Goal: Transaction & Acquisition: Obtain resource

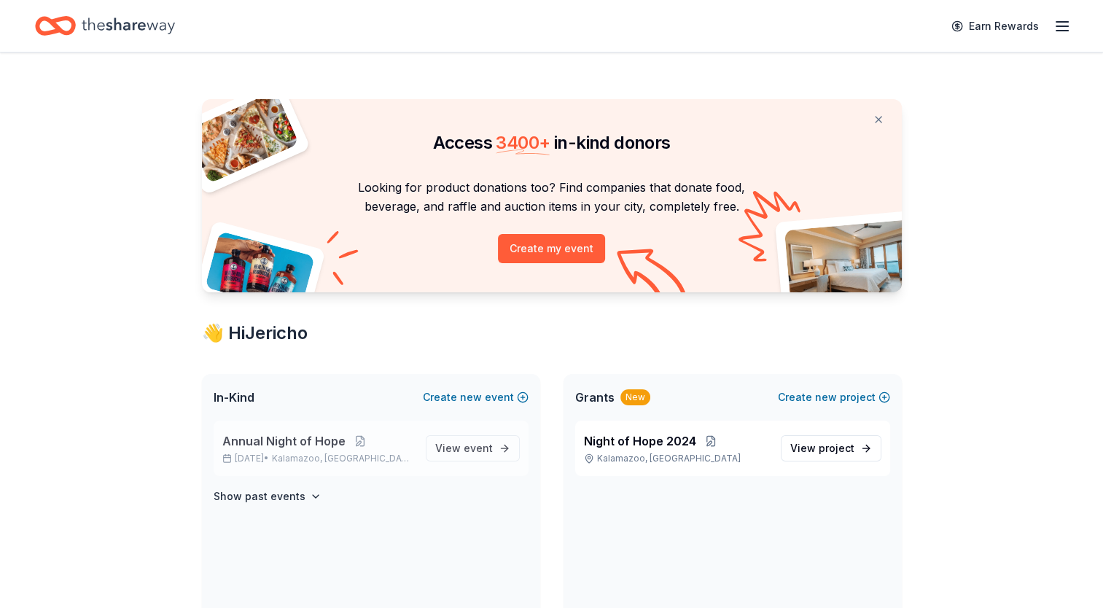
click at [303, 445] on span "Annual Night of Hope" at bounding box center [283, 440] width 123 height 17
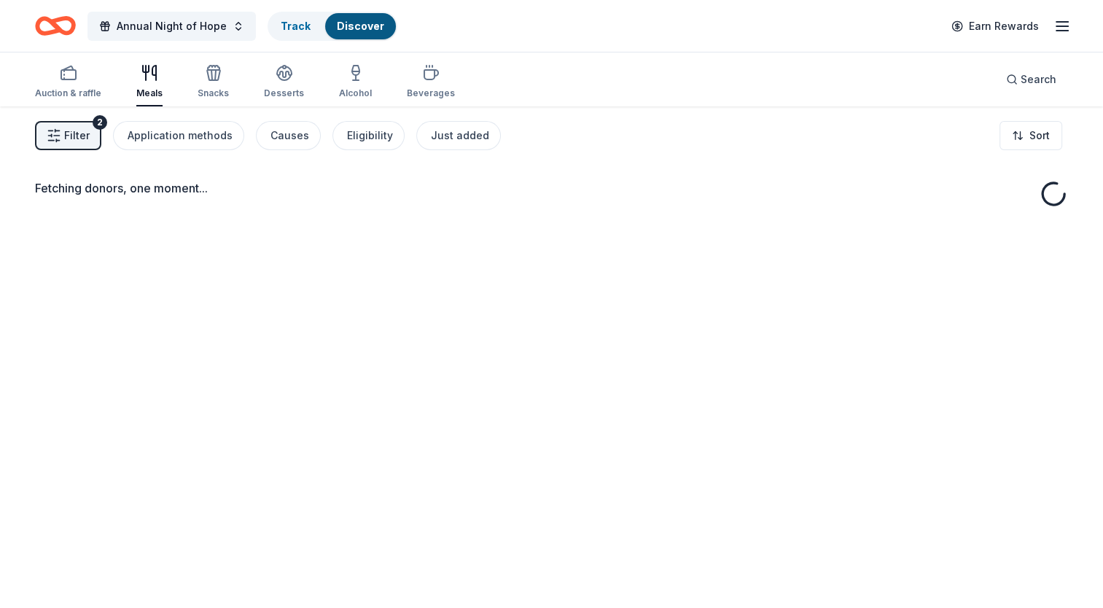
click at [303, 445] on div "Fetching donors, one moment..." at bounding box center [551, 410] width 1103 height 608
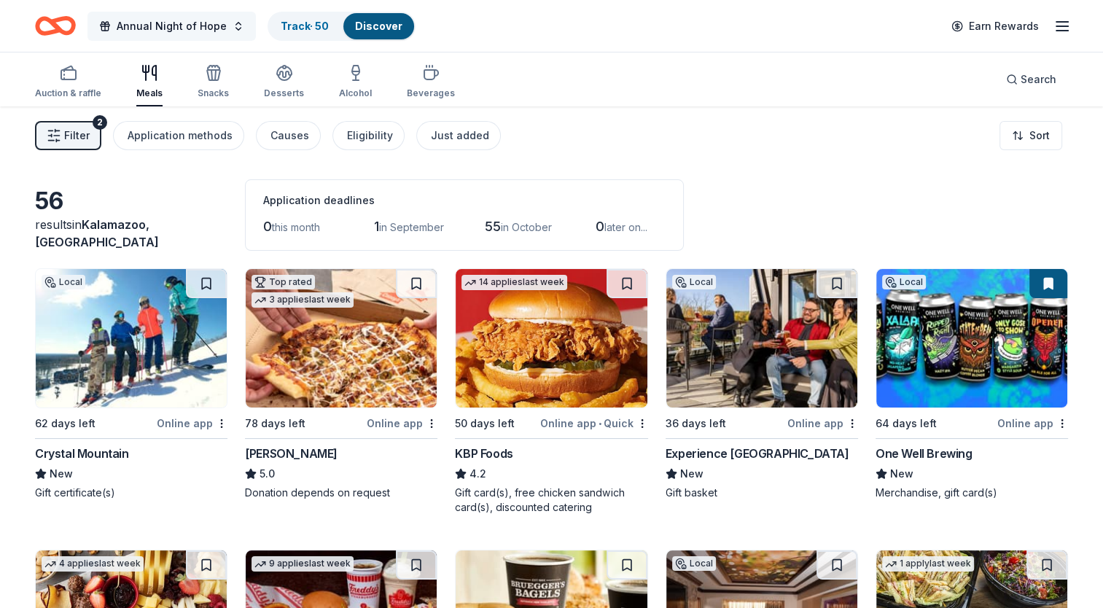
click at [184, 25] on span "Annual Night of Hope" at bounding box center [172, 25] width 110 height 17
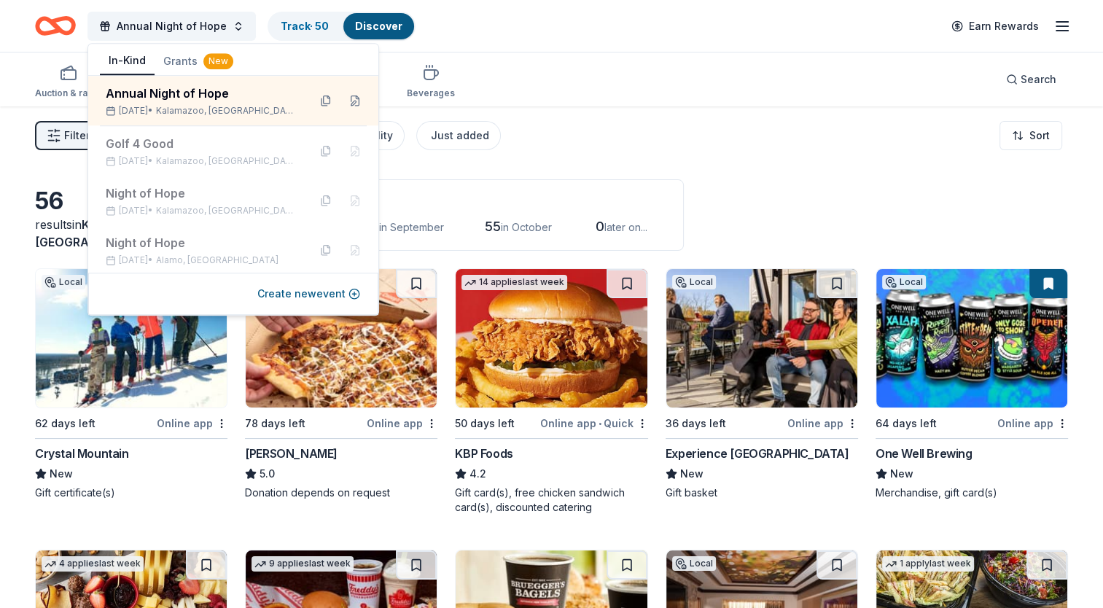
click at [677, 141] on div "Filter 2 Application methods Causes Eligibility Just added Sort" at bounding box center [551, 135] width 1103 height 58
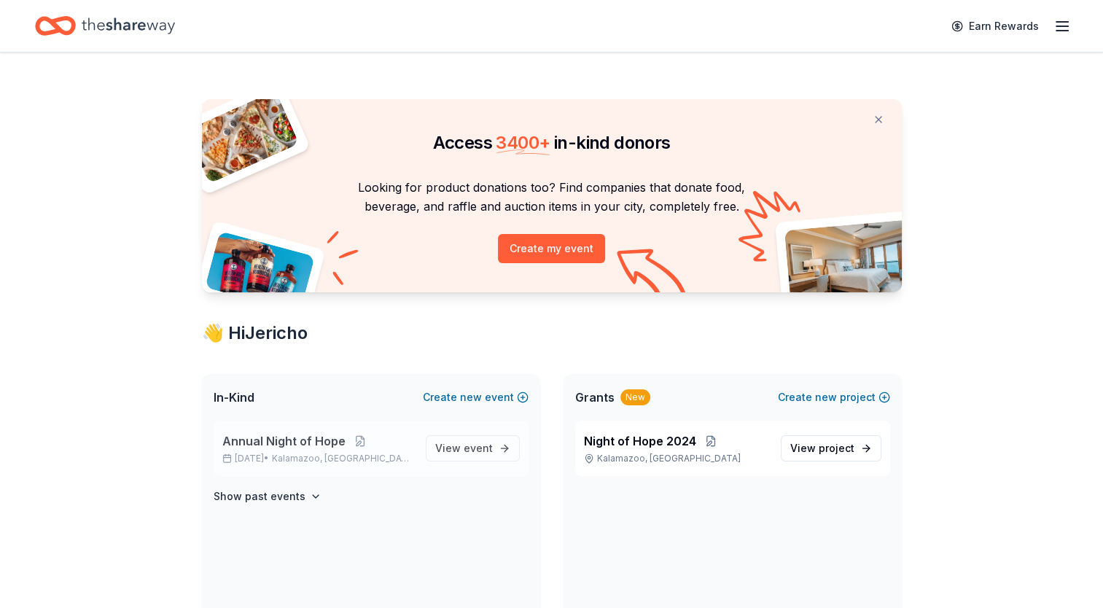
click at [278, 442] on span "Annual Night of Hope" at bounding box center [283, 440] width 123 height 17
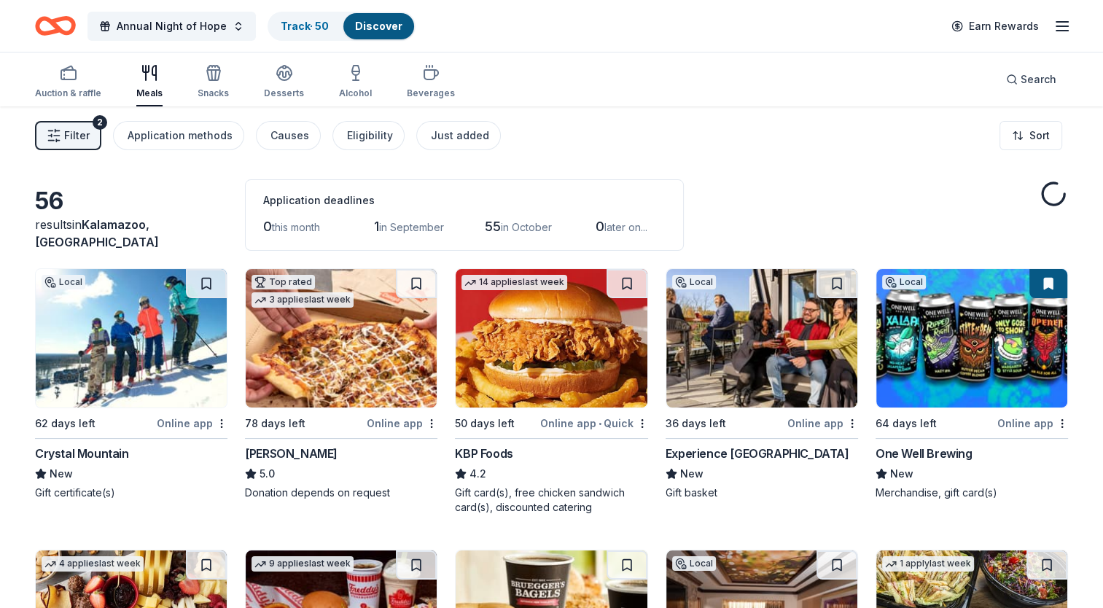
click at [106, 449] on div "Crystal Mountain" at bounding box center [82, 453] width 94 height 17
click at [962, 342] on img at bounding box center [971, 338] width 191 height 139
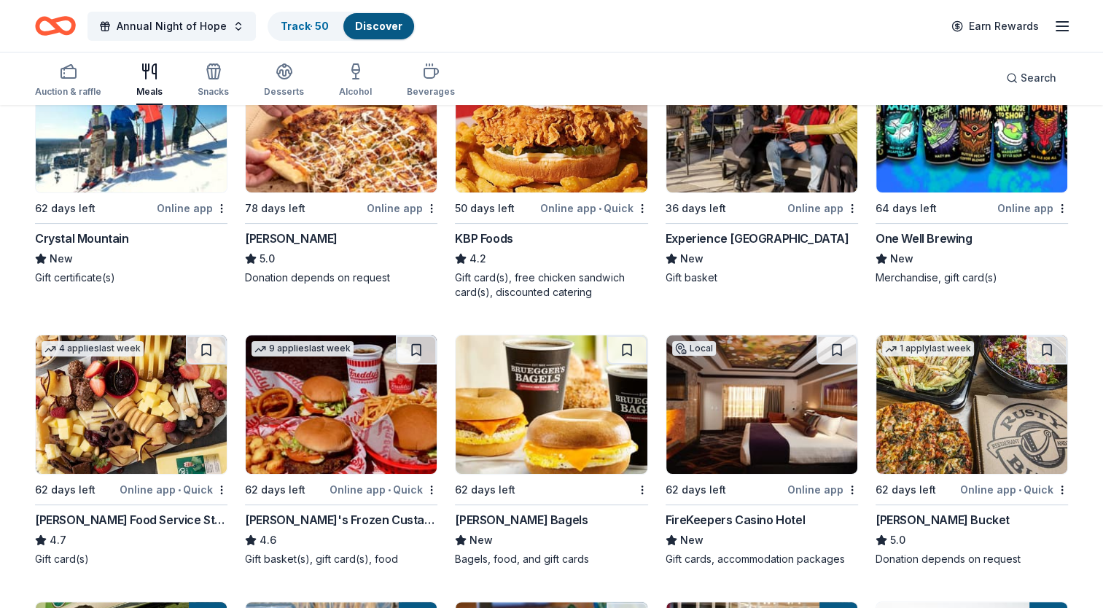
scroll to position [219, 0]
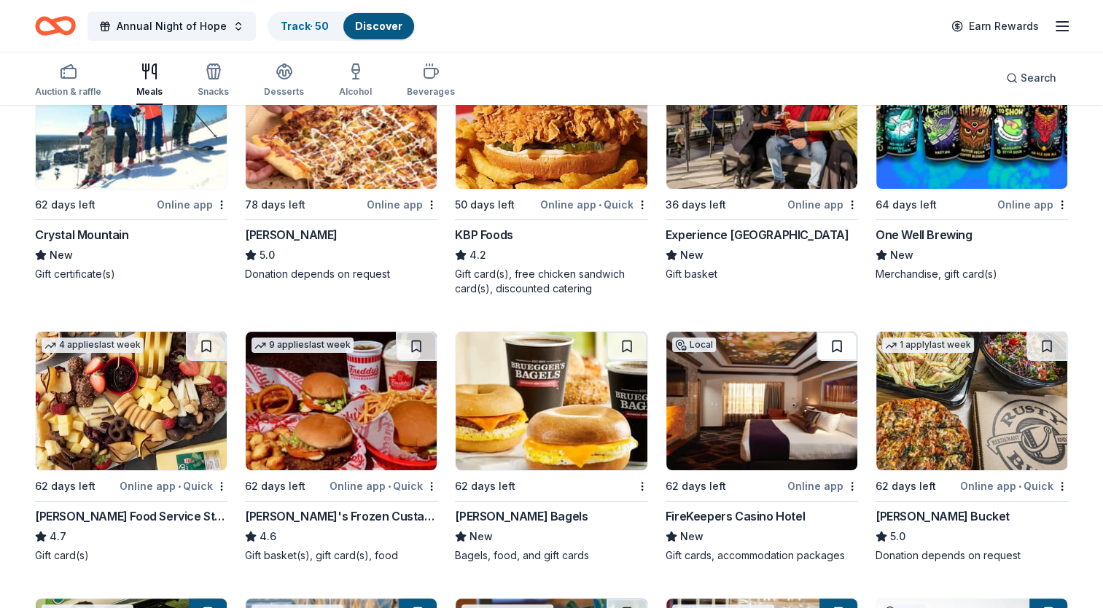
click at [835, 344] on button at bounding box center [836, 346] width 41 height 29
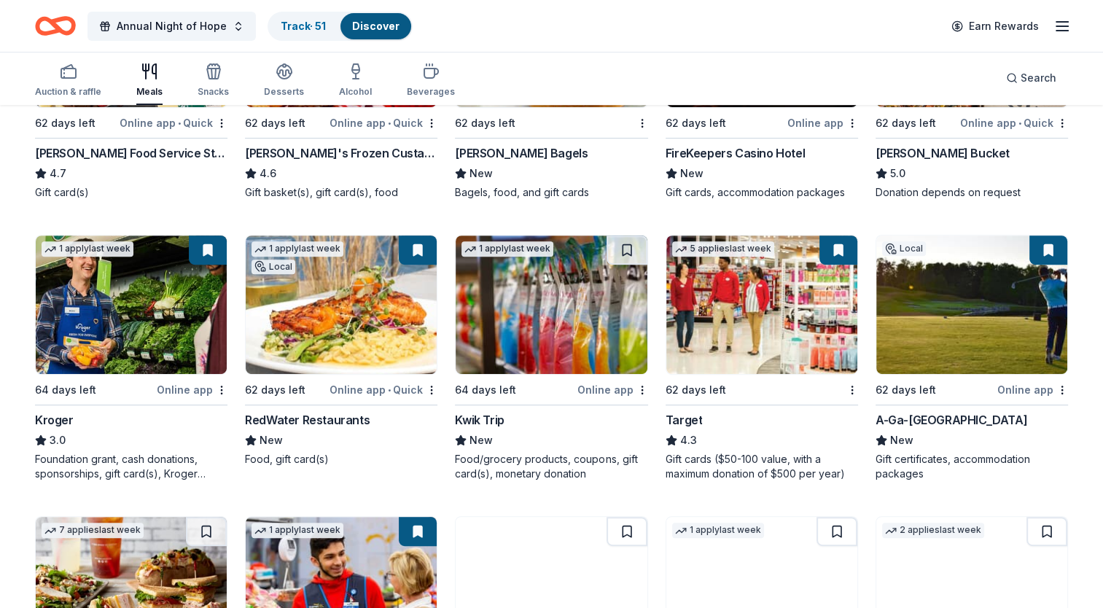
scroll to position [583, 0]
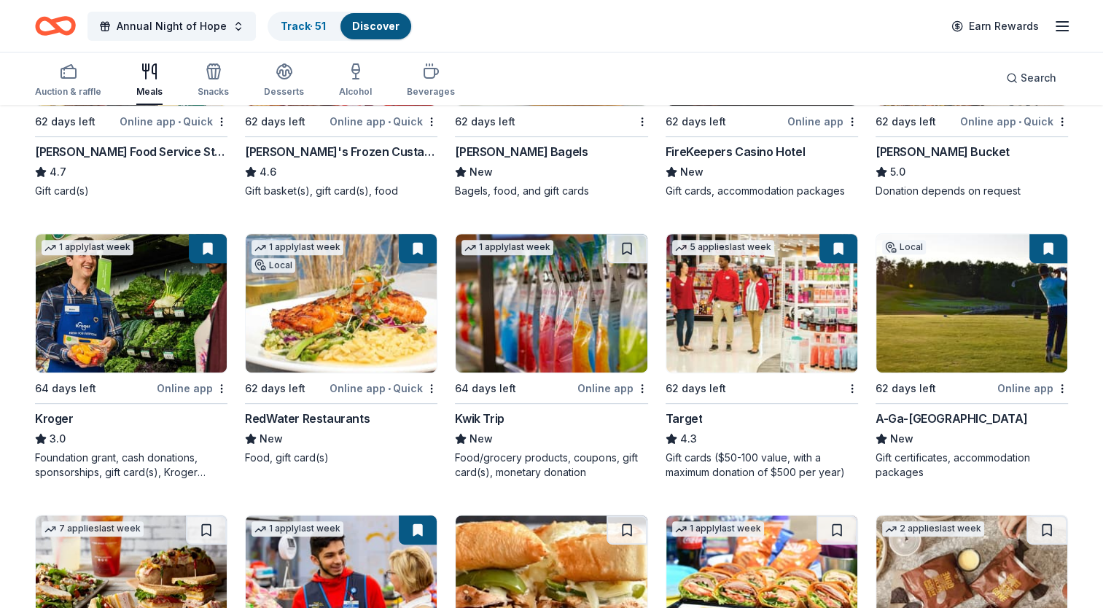
click at [356, 319] on img at bounding box center [341, 303] width 191 height 139
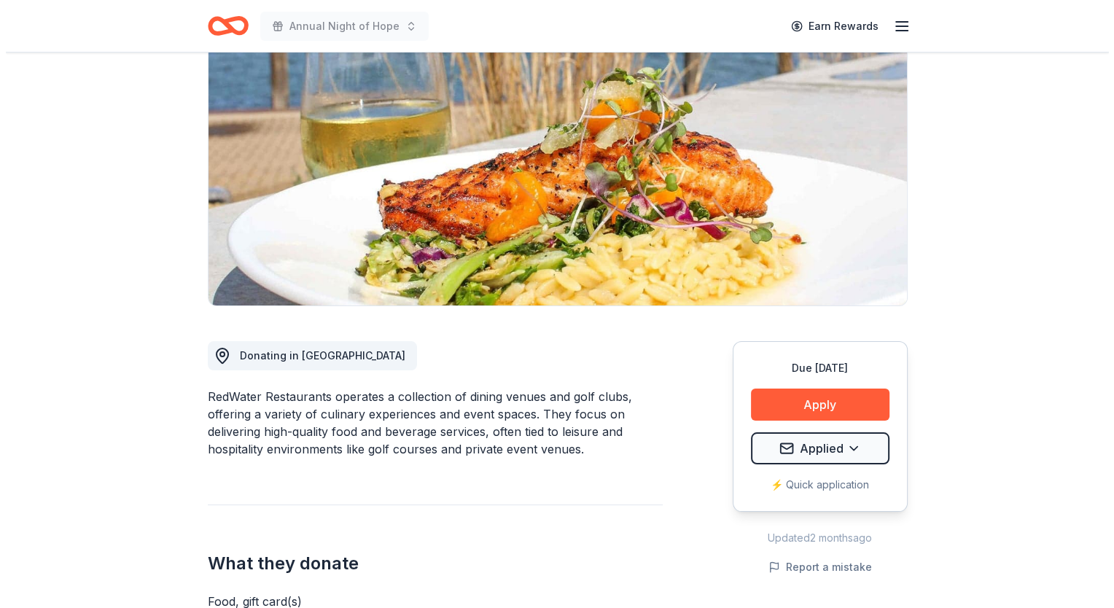
scroll to position [219, 0]
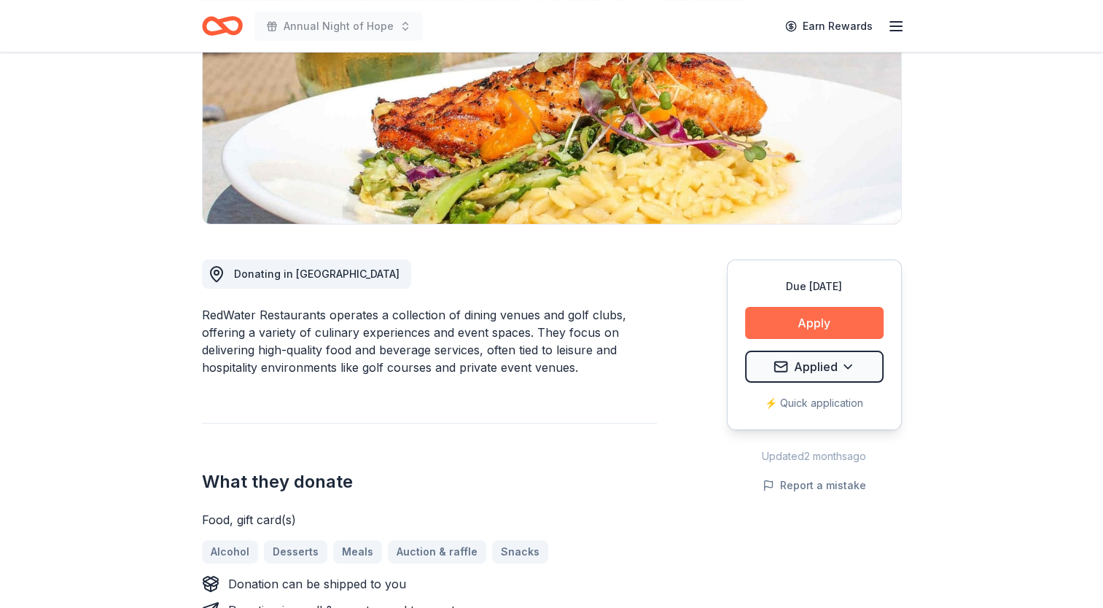
click at [830, 325] on button "Apply" at bounding box center [814, 323] width 139 height 32
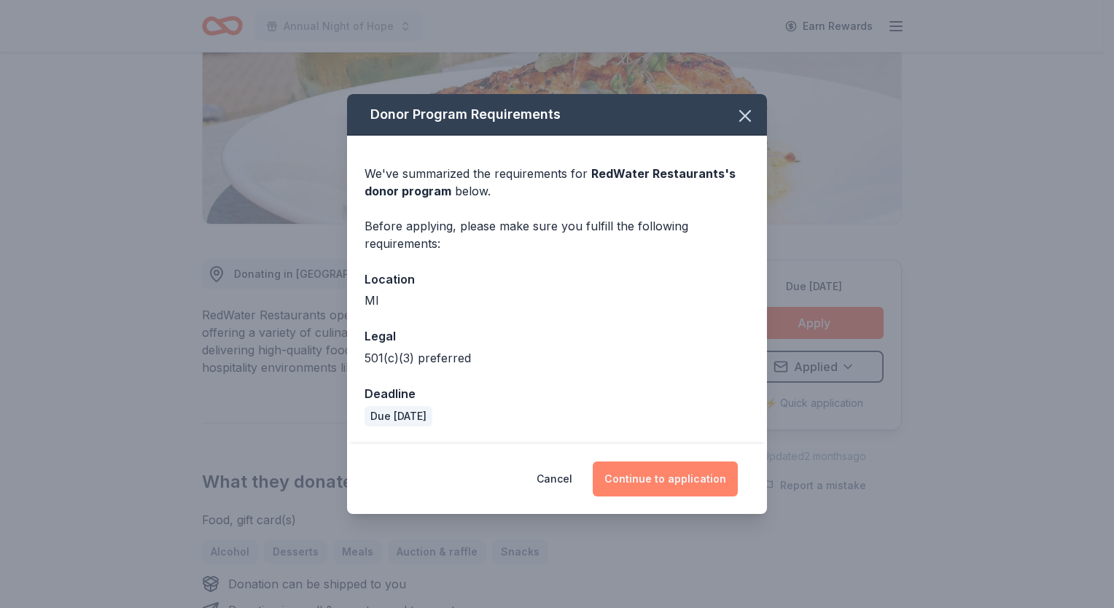
click at [684, 475] on button "Continue to application" at bounding box center [665, 478] width 145 height 35
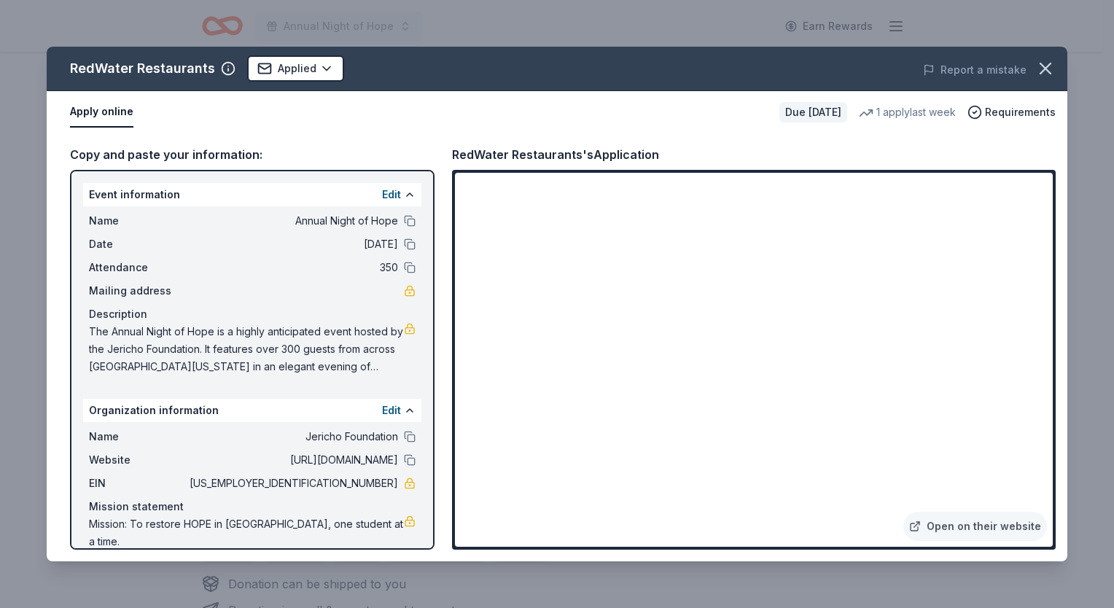
scroll to position [1, 0]
click at [87, 125] on button "Apply online" at bounding box center [101, 112] width 63 height 31
drag, startPoint x: 317, startPoint y: 377, endPoint x: 248, endPoint y: 279, distance: 119.7
click at [246, 281] on div "Mailing address" at bounding box center [252, 289] width 327 height 17
